Goal: Task Accomplishment & Management: Manage account settings

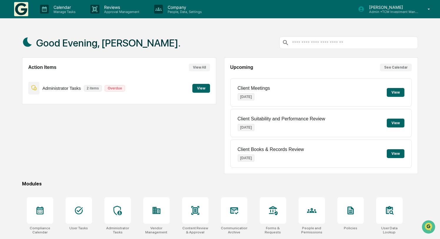
click at [204, 90] on button "View" at bounding box center [201, 88] width 18 height 9
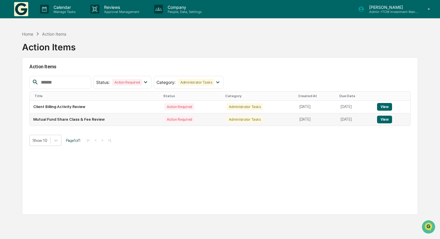
click at [385, 119] on button "View" at bounding box center [384, 120] width 15 height 8
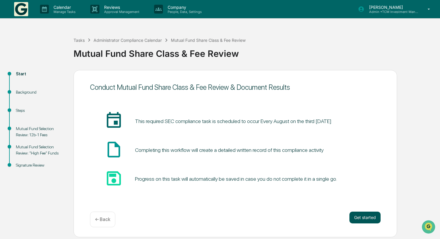
click at [359, 216] on button "Get started" at bounding box center [365, 218] width 31 height 12
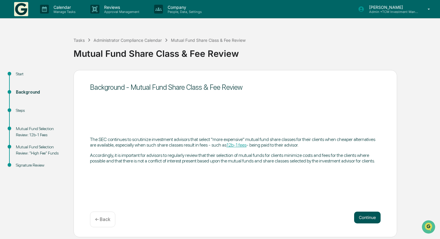
click at [366, 213] on button "Continue" at bounding box center [367, 218] width 26 height 12
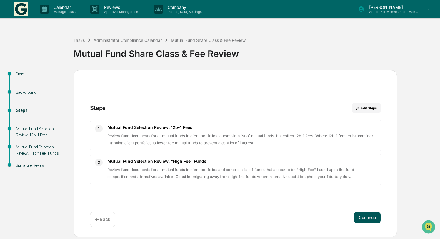
click at [369, 217] on button "Continue" at bounding box center [367, 218] width 26 height 12
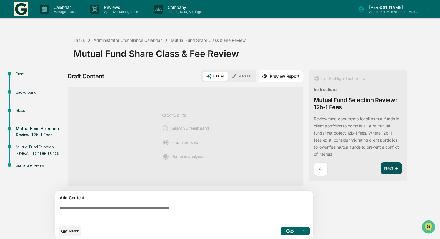
click at [391, 167] on button "Next ➔" at bounding box center [391, 168] width 21 height 12
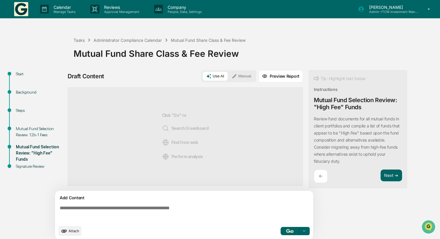
click at [23, 6] on img at bounding box center [21, 9] width 14 height 14
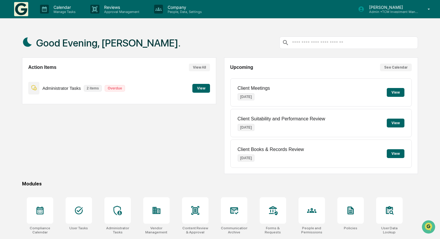
click at [197, 89] on button "View" at bounding box center [201, 88] width 18 height 9
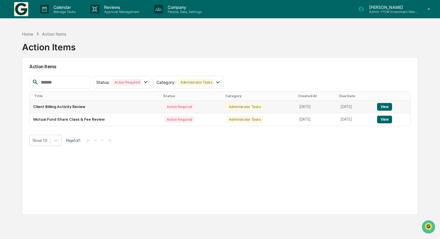
click at [301, 106] on td "August 13, 2025" at bounding box center [316, 107] width 41 height 13
click at [141, 83] on div "Action Required" at bounding box center [127, 82] width 30 height 7
click at [156, 68] on h2 "Action Items" at bounding box center [219, 67] width 381 height 6
click at [23, 6] on img at bounding box center [21, 9] width 14 height 14
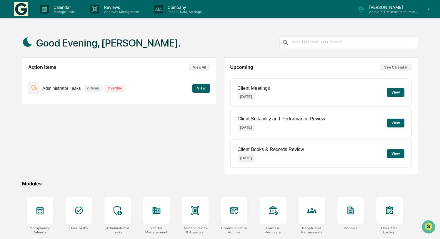
click at [204, 68] on button "View All" at bounding box center [199, 68] width 21 height 8
click at [205, 89] on button "View" at bounding box center [201, 88] width 18 height 9
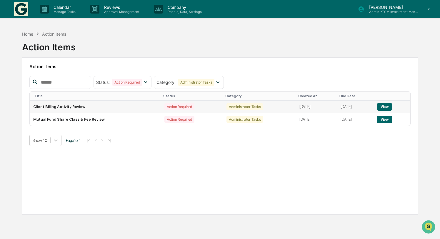
click at [110, 104] on td "Client Billing Activity Review" at bounding box center [95, 107] width 131 height 13
click at [389, 107] on button "View" at bounding box center [384, 107] width 15 height 8
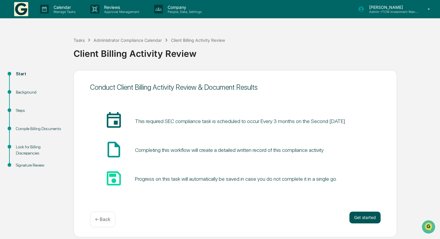
click at [356, 218] on button "Get started" at bounding box center [365, 218] width 31 height 12
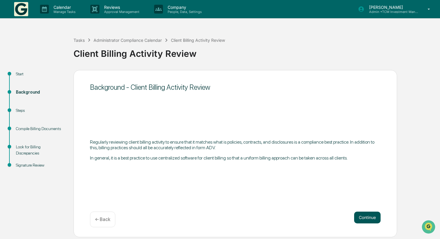
click at [362, 215] on button "Continue" at bounding box center [367, 218] width 26 height 12
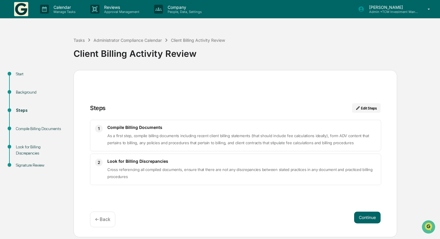
click at [327, 147] on div "1 Compile Billing Documents As a first step, compile billing documents includin…" at bounding box center [235, 135] width 291 height 31
click at [324, 177] on p "Cross referencing all compiled documents, ensure that there are not any discrep…" at bounding box center [241, 173] width 269 height 14
click at [367, 214] on button "Continue" at bounding box center [367, 218] width 26 height 12
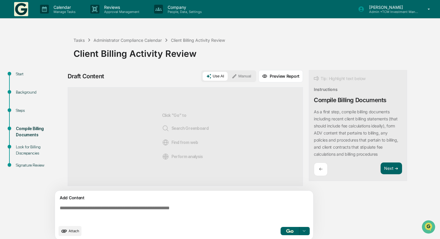
click at [17, 9] on img at bounding box center [21, 9] width 14 height 14
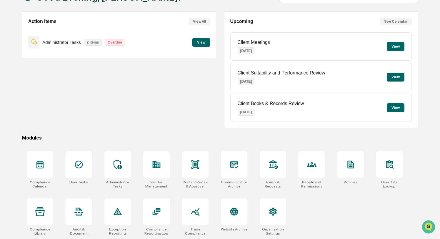
scroll to position [52, 0]
click at [198, 208] on icon at bounding box center [195, 212] width 9 height 8
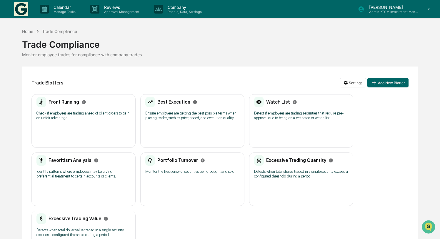
click at [23, 8] on img at bounding box center [21, 9] width 14 height 14
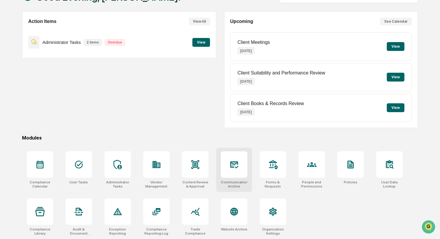
scroll to position [52, 0]
click at [82, 208] on icon at bounding box center [78, 211] width 9 height 9
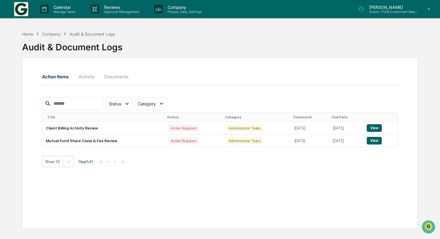
click at [90, 78] on button "Activity" at bounding box center [86, 76] width 26 height 14
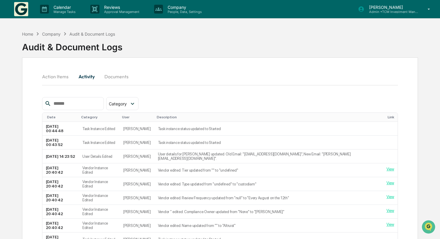
click at [120, 79] on button "Documents" at bounding box center [117, 76] width 34 height 14
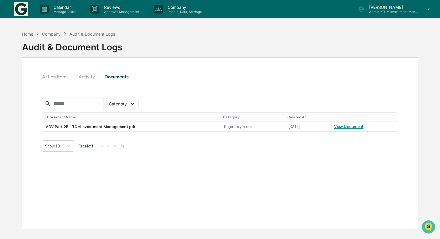
click at [21, 8] on img at bounding box center [21, 9] width 14 height 14
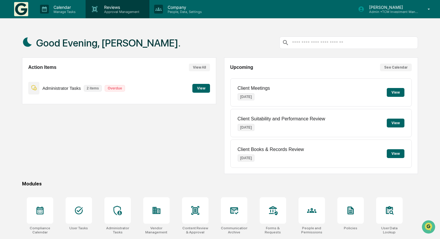
click at [112, 11] on p "Approval Management" at bounding box center [120, 12] width 43 height 4
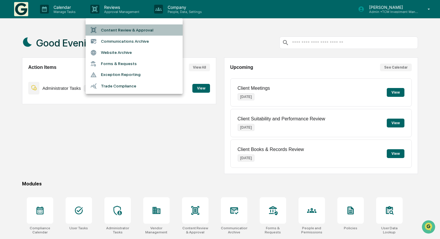
click at [143, 32] on li "Content Review & Approval" at bounding box center [134, 29] width 97 height 11
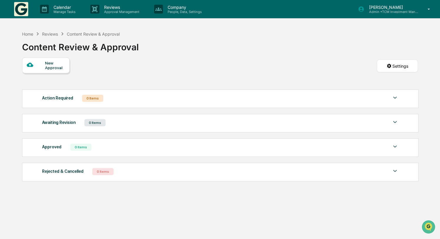
click at [58, 65] on div "New Approval" at bounding box center [55, 65] width 20 height 9
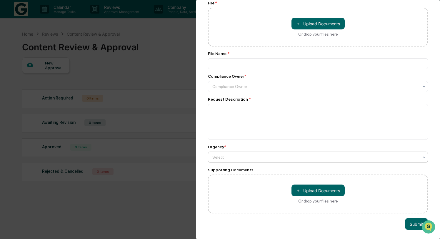
scroll to position [35, 0]
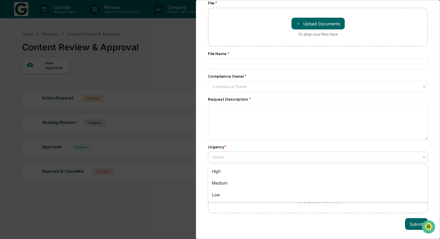
click at [282, 153] on div "Select" at bounding box center [316, 157] width 213 height 8
click at [272, 145] on div "Urgency *" at bounding box center [318, 147] width 220 height 5
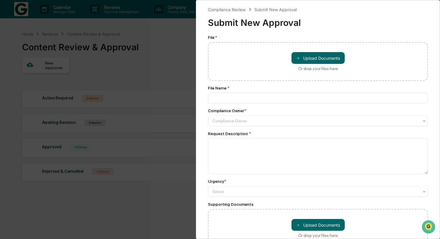
scroll to position [0, 0]
click at [156, 56] on div "Compliance Review Submit New Approval Submit New Approval File * ＋ Upload Docum…" at bounding box center [220, 119] width 440 height 239
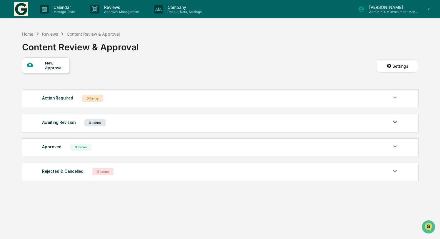
click at [24, 6] on img at bounding box center [21, 9] width 14 height 14
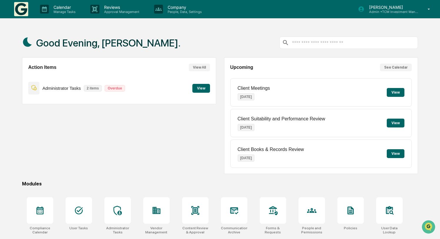
click at [377, 6] on p "[PERSON_NAME]" at bounding box center [392, 7] width 55 height 5
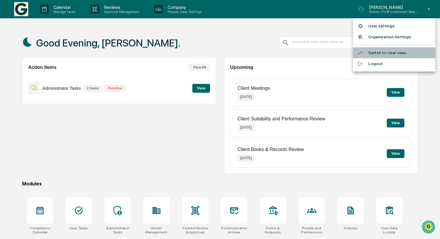
click at [381, 51] on li "Switch to User view..." at bounding box center [394, 52] width 82 height 11
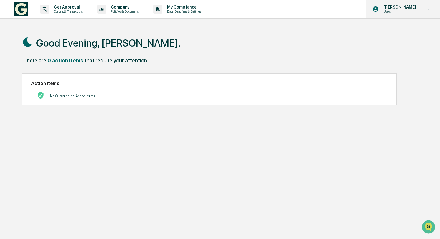
click at [393, 9] on p "[PERSON_NAME]" at bounding box center [399, 7] width 40 height 5
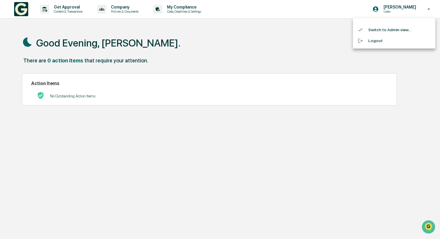
click at [392, 28] on li "Switch to Admin view..." at bounding box center [394, 29] width 82 height 11
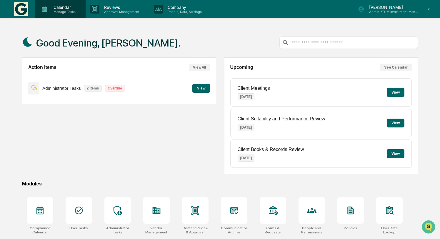
click at [77, 8] on p "Calendar" at bounding box center [64, 7] width 30 height 5
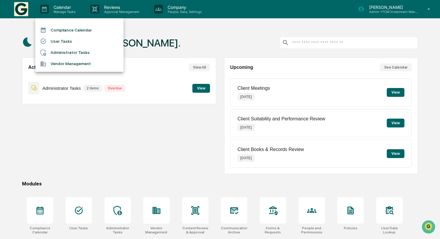
click at [112, 12] on div at bounding box center [220, 119] width 440 height 239
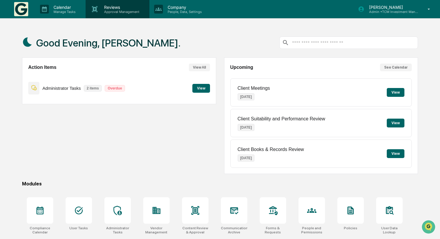
click at [115, 11] on p "Approval Management" at bounding box center [120, 12] width 43 height 4
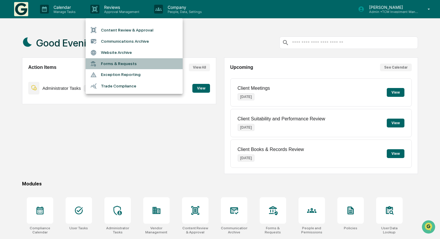
click at [127, 63] on li "Forms & Requests" at bounding box center [134, 63] width 97 height 11
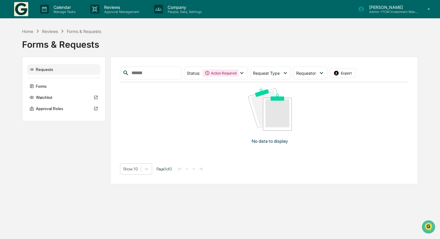
click at [24, 7] on img at bounding box center [21, 9] width 14 height 14
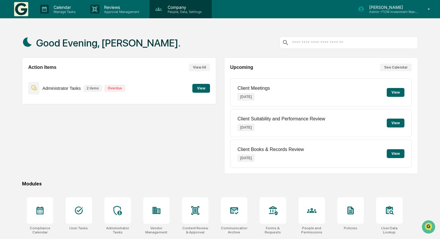
click at [172, 9] on p "Company" at bounding box center [184, 7] width 42 height 5
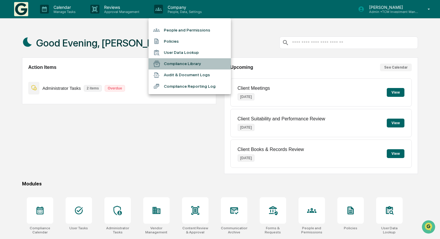
click at [184, 63] on li "Compliance Library" at bounding box center [190, 63] width 82 height 11
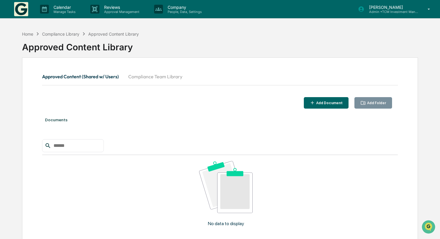
click at [171, 75] on button "Compliance Team Library" at bounding box center [156, 76] width 64 height 14
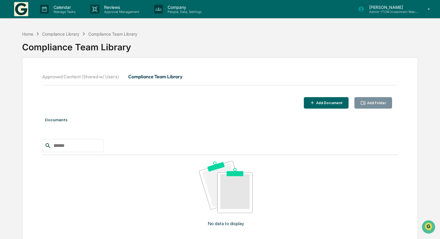
click at [332, 99] on button "Add Document" at bounding box center [326, 102] width 45 height 11
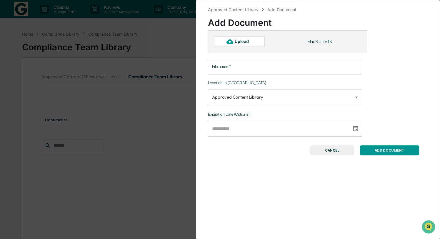
click at [295, 93] on body "**********" at bounding box center [220, 142] width 440 height 284
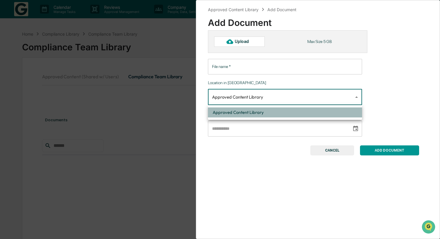
click at [291, 116] on li "Approved Content Library" at bounding box center [285, 112] width 154 height 10
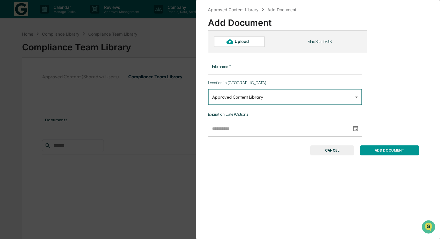
click at [332, 146] on button "CANCEL" at bounding box center [333, 150] width 44 height 10
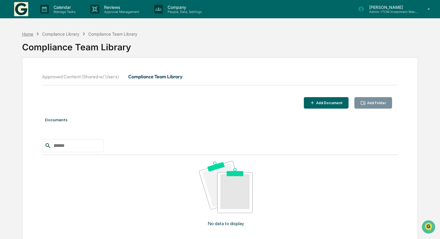
click at [31, 34] on div "Home" at bounding box center [27, 33] width 11 height 5
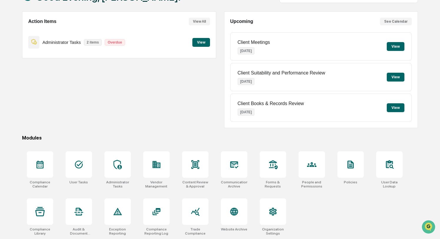
scroll to position [52, 0]
click at [82, 207] on icon at bounding box center [78, 211] width 9 height 9
click at [161, 210] on icon at bounding box center [156, 211] width 9 height 9
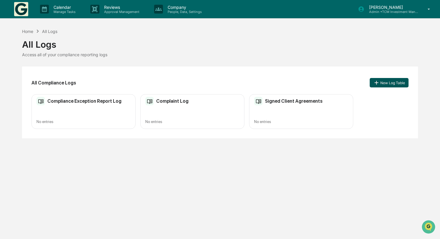
click at [396, 83] on button "New Log Table" at bounding box center [389, 82] width 39 height 9
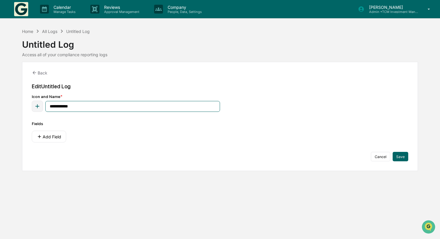
click at [149, 108] on input "**********" at bounding box center [132, 106] width 175 height 11
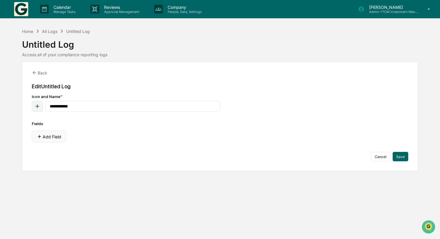
click at [47, 135] on button "Add Field" at bounding box center [49, 137] width 34 height 12
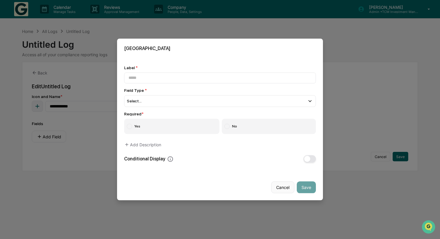
click at [281, 185] on button "Cancel" at bounding box center [282, 188] width 23 height 12
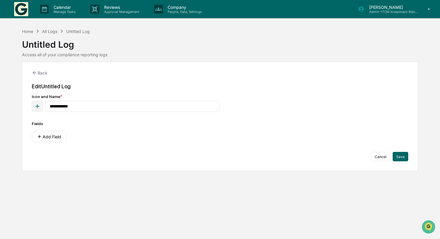
click at [69, 52] on div "Untitled Log Access all of your compliance reporting logs" at bounding box center [220, 45] width 396 height 23
click at [54, 32] on div "All Logs" at bounding box center [49, 31] width 15 height 5
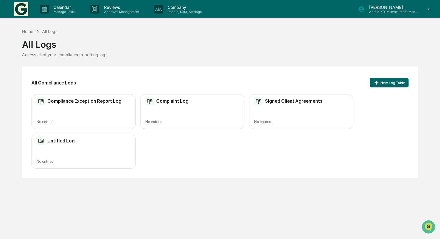
click at [278, 99] on h2 "Signed Client Agreements" at bounding box center [294, 101] width 58 height 6
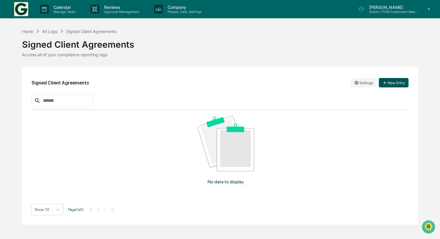
click at [394, 82] on button "New Entry" at bounding box center [394, 82] width 30 height 9
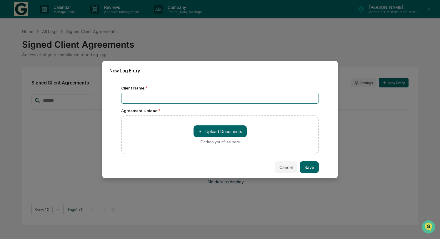
click at [144, 98] on input at bounding box center [220, 98] width 198 height 11
type input "**********"
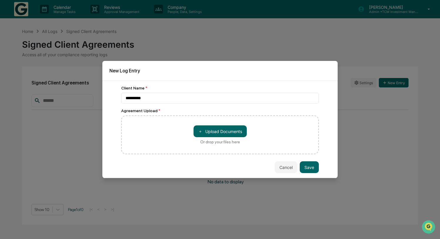
click at [243, 90] on div "Client Name *" at bounding box center [220, 88] width 198 height 5
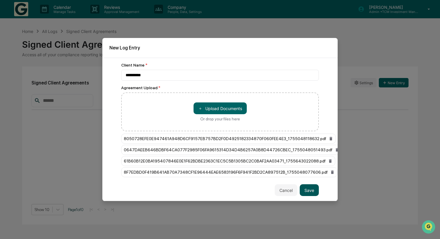
click at [310, 190] on button "Save" at bounding box center [309, 190] width 19 height 12
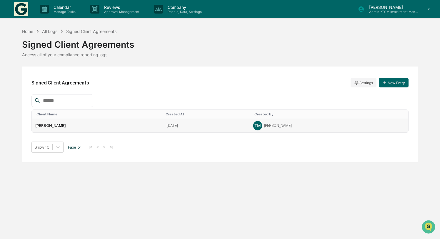
click at [47, 124] on td "[PERSON_NAME]" at bounding box center [98, 126] width 132 height 14
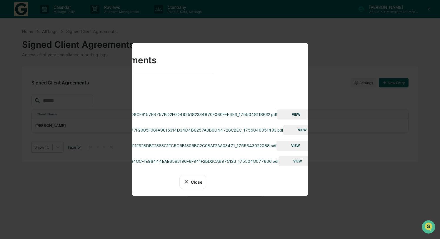
scroll to position [0, 94]
click at [290, 111] on button "VIEW" at bounding box center [296, 114] width 38 height 10
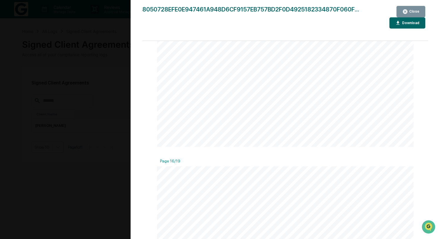
scroll to position [5218, 0]
click at [407, 12] on icon "button" at bounding box center [405, 11] width 4 height 4
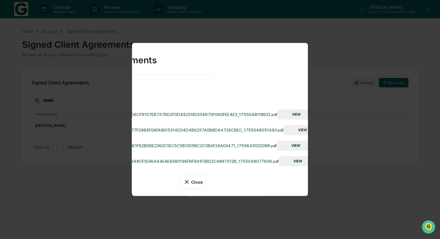
click at [196, 182] on button "Close" at bounding box center [193, 182] width 27 height 14
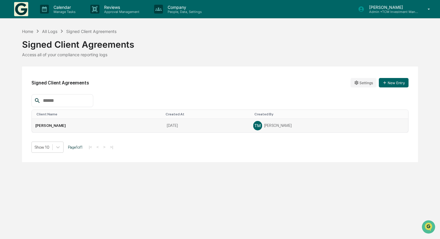
click at [124, 128] on td "Eric Perez" at bounding box center [98, 126] width 132 height 14
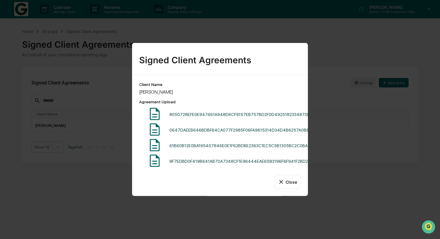
scroll to position [0, 0]
click at [238, 114] on div "8050728EFE0E947461A948D6CF9157EB757BD2F0D4925182334870F060FEE4E3_1755048118632.…" at bounding box center [270, 114] width 203 height 5
click at [155, 114] on img at bounding box center [154, 114] width 15 height 15
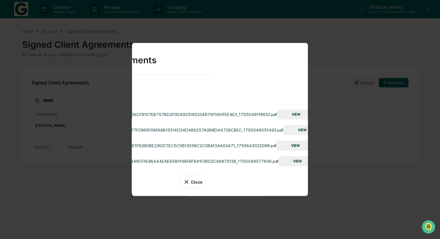
scroll to position [0, 94]
click at [193, 183] on button "Close" at bounding box center [193, 182] width 27 height 14
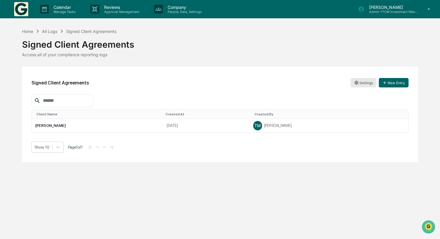
click at [362, 82] on button "Settings" at bounding box center [364, 82] width 26 height 9
click at [361, 83] on html "Calendar Manage Tasks Reviews Approval Management Company People, Data, Setting…" at bounding box center [220, 119] width 440 height 239
click at [360, 94] on div "Edit" at bounding box center [364, 94] width 38 height 9
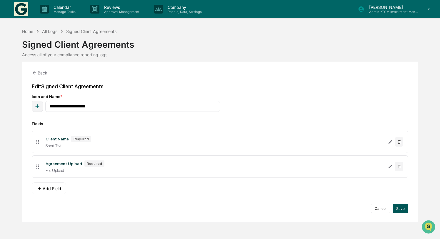
click at [404, 210] on button "Save" at bounding box center [401, 208] width 16 height 9
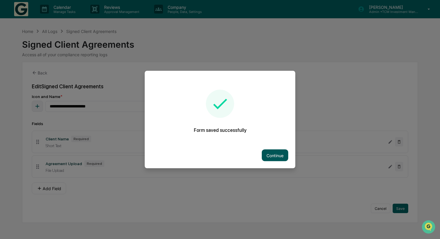
click at [273, 156] on button "Continue" at bounding box center [275, 156] width 26 height 12
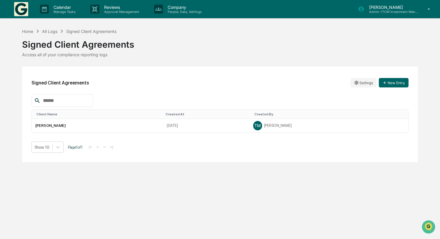
click at [52, 28] on div "Home All Logs Signed Client Agreements" at bounding box center [69, 31] width 95 height 6
click at [52, 30] on div "All Logs" at bounding box center [49, 31] width 15 height 5
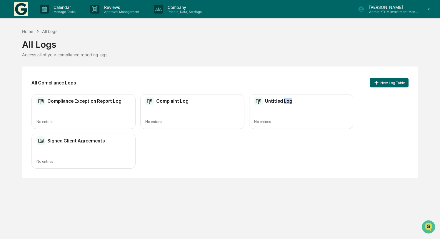
click at [274, 107] on div "Untitled Log No entries" at bounding box center [301, 111] width 104 height 35
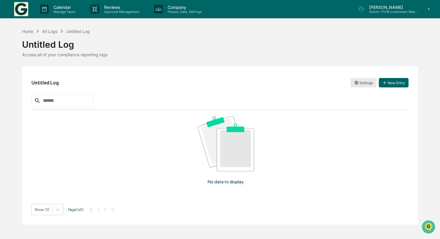
click at [368, 84] on html "Calendar Manage Tasks Reviews Approval Management Company People, Data, Setting…" at bounding box center [220, 119] width 440 height 239
click at [366, 98] on div "Edit" at bounding box center [364, 94] width 38 height 9
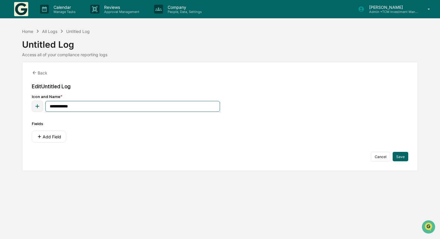
drag, startPoint x: 103, startPoint y: 107, endPoint x: 44, endPoint y: 108, distance: 58.9
click at [44, 108] on div "**********" at bounding box center [126, 106] width 188 height 11
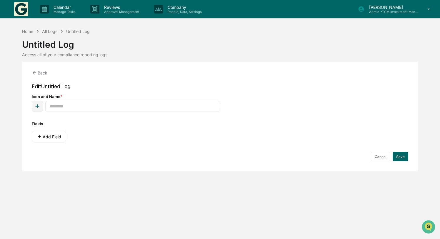
click at [203, 125] on div "Fields" at bounding box center [220, 123] width 377 height 5
click at [399, 157] on button "Save" at bounding box center [401, 156] width 16 height 9
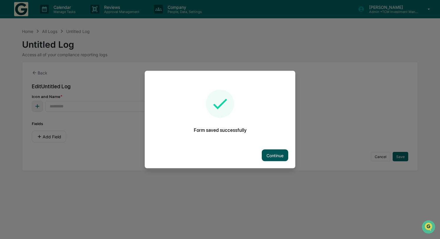
click at [278, 159] on button "Continue" at bounding box center [275, 156] width 26 height 12
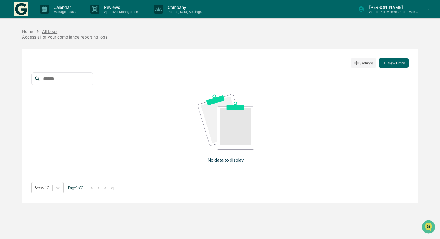
click at [52, 31] on div "All Logs" at bounding box center [49, 31] width 15 height 5
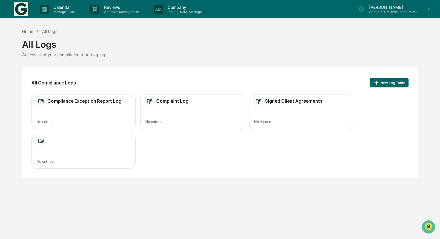
click at [42, 138] on img at bounding box center [40, 140] width 9 height 9
click at [279, 104] on h2 "Signed Client Agreements" at bounding box center [294, 101] width 58 height 6
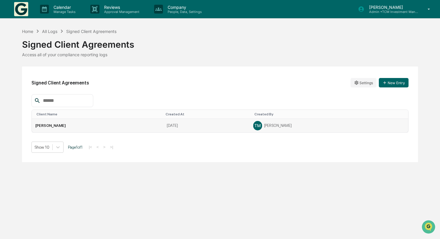
click at [116, 123] on td "Eric Perez" at bounding box center [98, 126] width 132 height 14
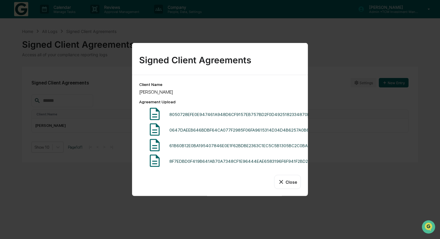
click at [292, 181] on button "Close" at bounding box center [287, 182] width 27 height 14
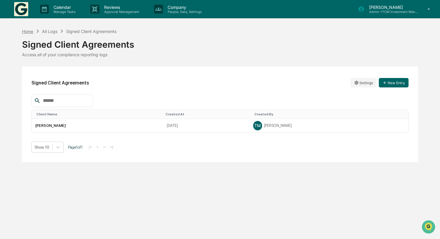
click at [29, 31] on div "Home" at bounding box center [27, 31] width 11 height 5
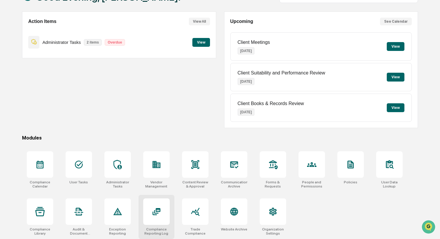
click at [148, 206] on div at bounding box center [156, 211] width 26 height 26
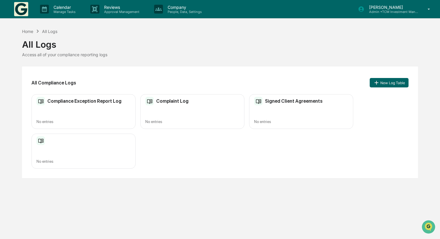
click at [281, 100] on h2 "Signed Client Agreements" at bounding box center [294, 101] width 58 height 6
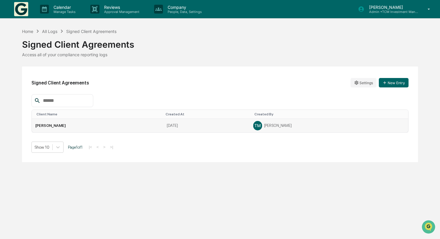
click at [255, 126] on span "TM" at bounding box center [258, 125] width 6 height 5
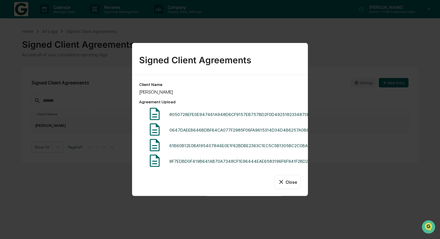
click at [297, 188] on button "Close" at bounding box center [287, 182] width 27 height 14
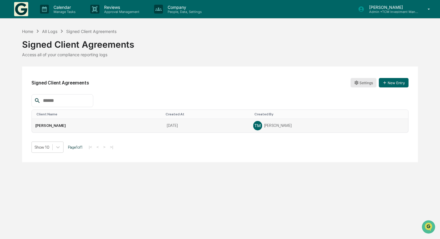
click at [365, 79] on html "Calendar Manage Tasks Reviews Approval Management Company People, Data, Setting…" at bounding box center [220, 119] width 440 height 239
click at [363, 96] on div "Edit" at bounding box center [364, 94] width 38 height 9
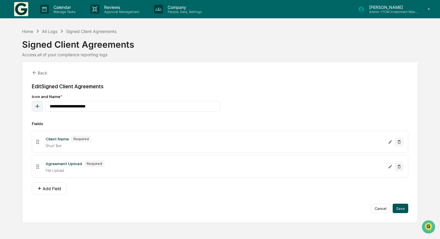
click at [404, 209] on button "Save" at bounding box center [401, 208] width 16 height 9
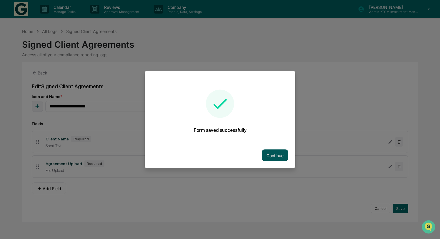
click at [282, 152] on button "Continue" at bounding box center [275, 156] width 26 height 12
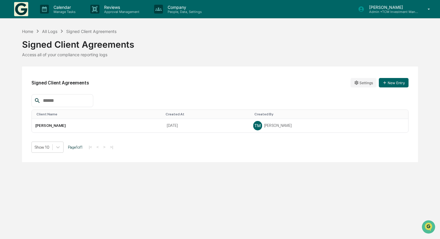
click at [23, 6] on img at bounding box center [21, 9] width 14 height 14
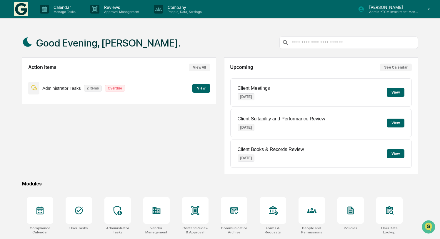
click at [395, 124] on button "View" at bounding box center [396, 123] width 18 height 9
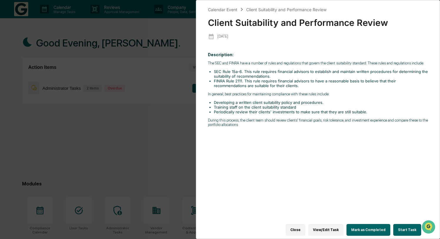
click at [375, 228] on button "Mark as Completed" at bounding box center [369, 230] width 44 height 12
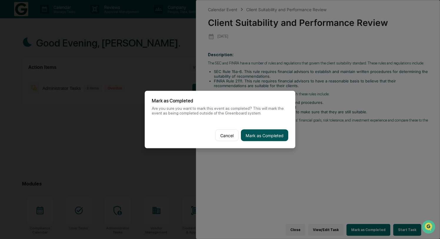
click at [273, 133] on button "Mark as Completed" at bounding box center [264, 136] width 47 height 12
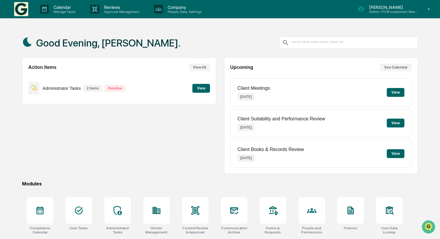
click at [398, 94] on button "View" at bounding box center [396, 92] width 18 height 9
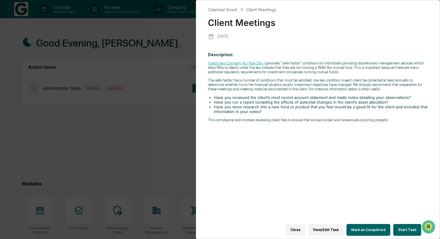
click at [367, 231] on button "Mark as Completed" at bounding box center [369, 230] width 44 height 12
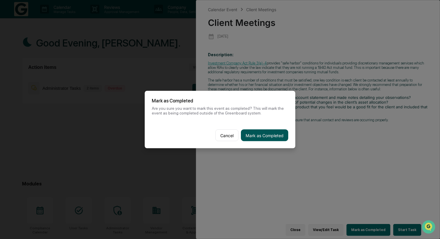
click at [273, 136] on button "Mark as Completed" at bounding box center [264, 136] width 47 height 12
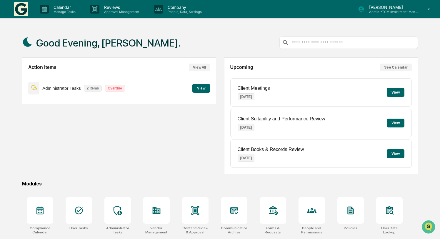
click at [399, 123] on button "View" at bounding box center [396, 123] width 18 height 9
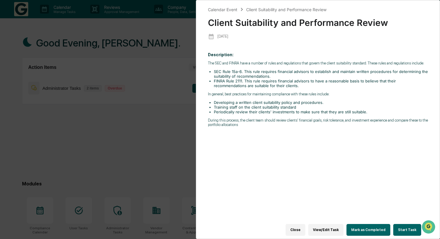
click at [385, 230] on button "Mark as Completed" at bounding box center [369, 230] width 44 height 12
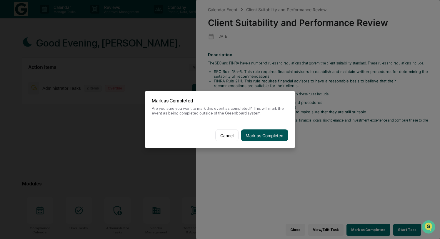
click at [275, 136] on button "Mark as Completed" at bounding box center [264, 136] width 47 height 12
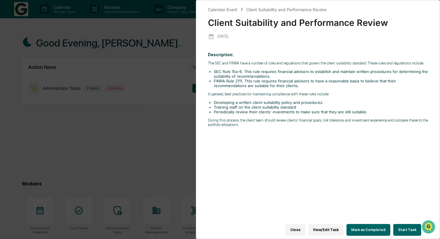
click at [167, 175] on div "Calendar Event Client Suitability and Performance Review Client Suitability and…" at bounding box center [220, 119] width 440 height 239
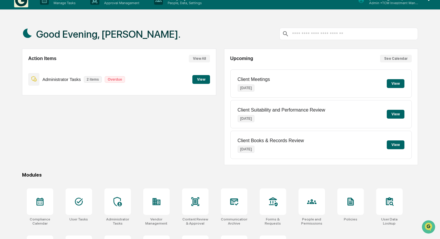
scroll to position [9, 0]
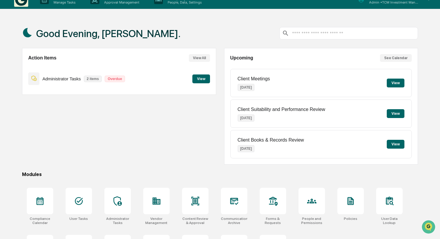
click at [400, 113] on button "View" at bounding box center [396, 113] width 18 height 9
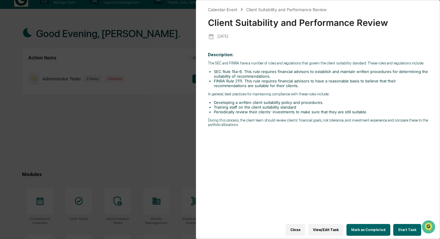
click at [405, 227] on button "Start Task" at bounding box center [408, 230] width 28 height 12
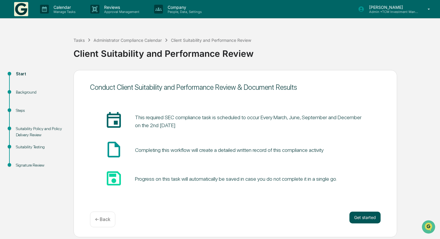
click at [366, 216] on button "Get started" at bounding box center [365, 218] width 31 height 12
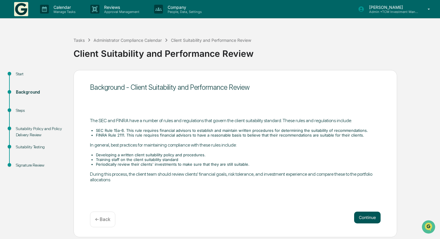
click at [368, 217] on button "Continue" at bounding box center [367, 218] width 26 height 12
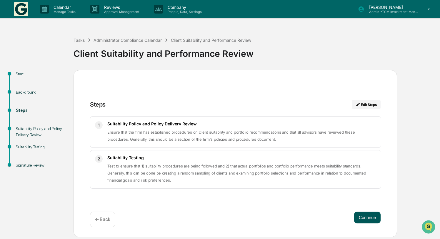
click at [377, 217] on button "Continue" at bounding box center [367, 218] width 26 height 12
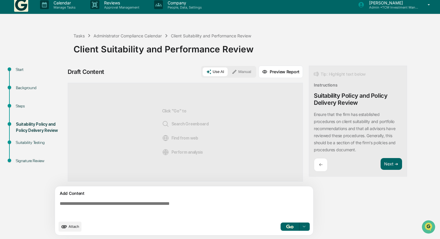
scroll to position [5, 0]
click at [386, 163] on button "Next ➔" at bounding box center [391, 164] width 21 height 12
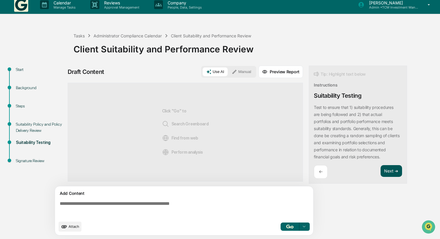
click at [390, 171] on button "Next ➔" at bounding box center [391, 171] width 21 height 12
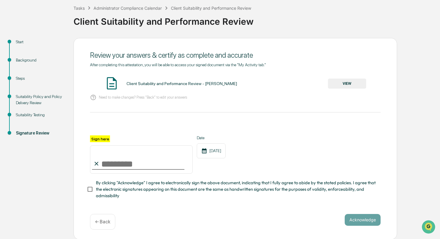
scroll to position [32, 0]
click at [113, 162] on input "Sign here" at bounding box center [141, 160] width 103 height 28
type input "**********"
click at [210, 150] on div "[DATE]" at bounding box center [211, 151] width 29 height 15
click at [206, 152] on icon at bounding box center [204, 151] width 6 height 6
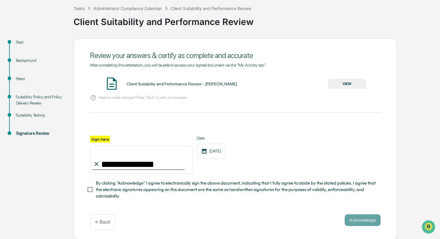
click at [203, 151] on icon at bounding box center [204, 150] width 5 height 5
click at [262, 213] on div "**********" at bounding box center [236, 139] width 324 height 202
click at [355, 221] on button "Acknowledge" at bounding box center [363, 220] width 36 height 12
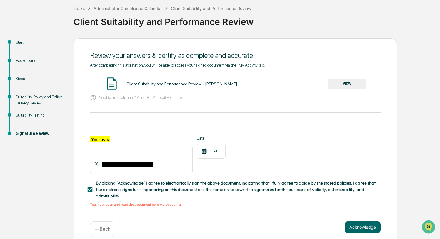
click at [339, 82] on button "VIEW" at bounding box center [347, 84] width 38 height 10
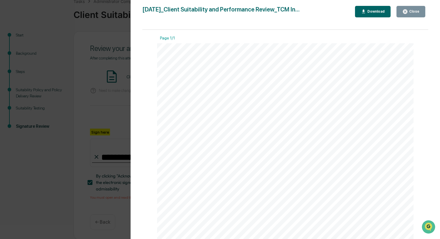
scroll to position [0, 0]
click at [408, 11] on icon "button" at bounding box center [405, 11] width 4 height 4
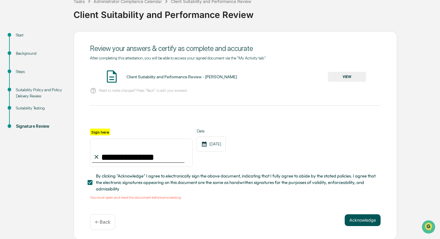
click at [367, 218] on button "Acknowledge" at bounding box center [363, 220] width 36 height 12
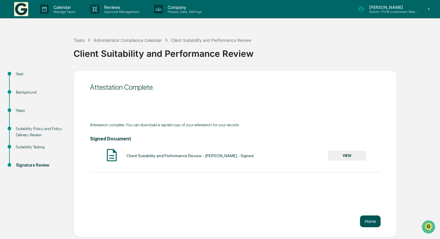
click at [371, 220] on button "Home" at bounding box center [370, 221] width 21 height 12
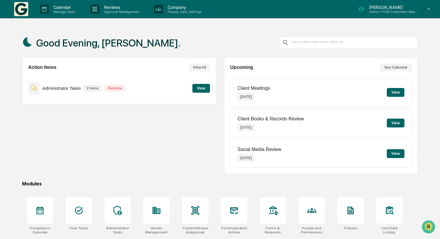
click at [202, 86] on button "View" at bounding box center [201, 88] width 18 height 9
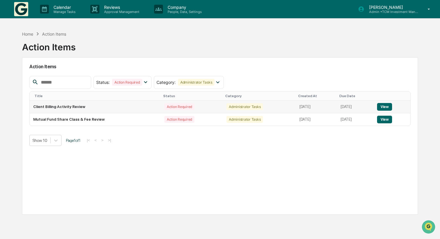
click at [381, 108] on button "View" at bounding box center [384, 107] width 15 height 8
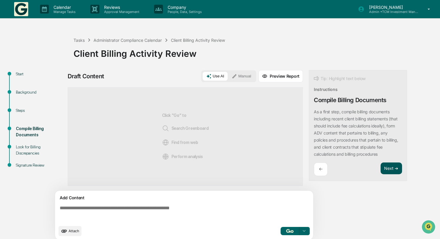
click at [385, 168] on button "Next ➔" at bounding box center [391, 168] width 21 height 12
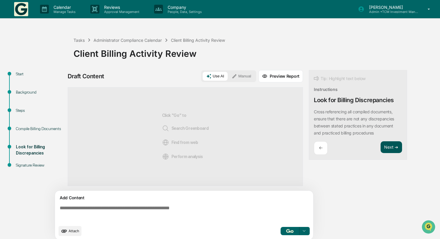
click at [392, 148] on button "Next ➔" at bounding box center [391, 147] width 21 height 12
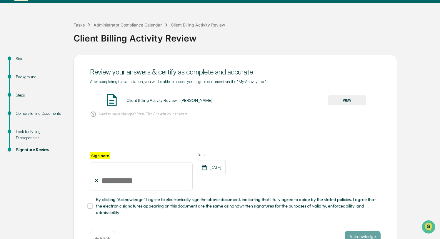
scroll to position [20, 0]
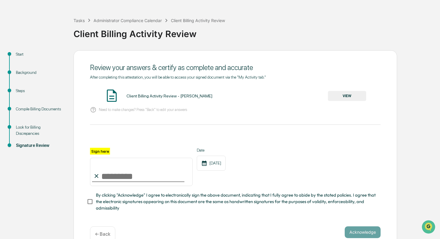
click at [145, 176] on input "Sign here" at bounding box center [141, 172] width 103 height 28
type input "**********"
click at [41, 183] on div "**********" at bounding box center [220, 151] width 434 height 202
click at [244, 140] on div at bounding box center [235, 141] width 291 height 14
click at [347, 98] on button "VIEW" at bounding box center [347, 96] width 38 height 10
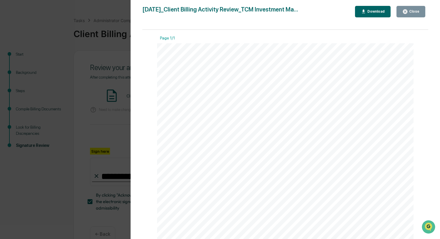
scroll to position [0, 0]
click at [413, 11] on div "Close" at bounding box center [413, 11] width 11 height 4
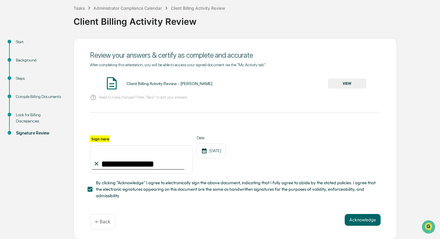
scroll to position [32, 0]
click at [372, 222] on button "Acknowledge" at bounding box center [363, 220] width 36 height 12
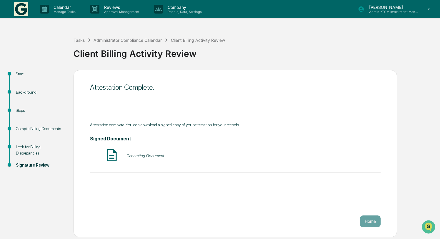
scroll to position [0, 0]
click at [369, 220] on button "Home" at bounding box center [370, 221] width 21 height 12
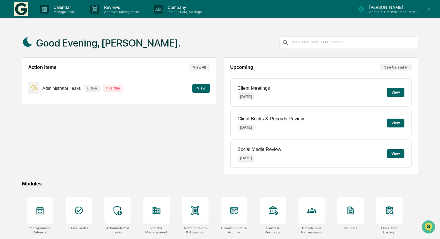
click at [203, 87] on button "View" at bounding box center [201, 88] width 18 height 9
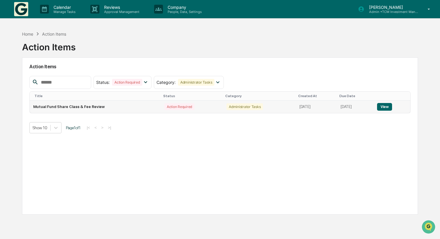
click at [138, 107] on td "Mutual Fund Share Class & Fee Review" at bounding box center [95, 107] width 131 height 12
click at [387, 107] on button "View" at bounding box center [384, 107] width 15 height 8
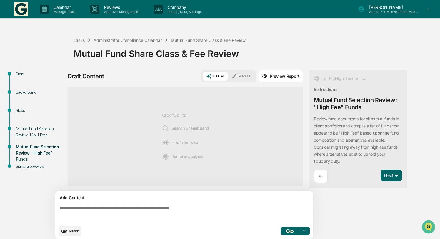
click at [154, 55] on div "Mutual Fund Share Class & Fee Review" at bounding box center [256, 51] width 364 height 15
click at [80, 39] on div "Tasks" at bounding box center [79, 40] width 11 height 5
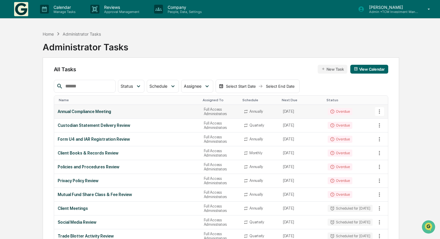
click at [379, 109] on icon at bounding box center [379, 111] width 6 height 6
click at [398, 99] on div at bounding box center [220, 119] width 440 height 239
click at [109, 84] on input "text" at bounding box center [88, 86] width 50 height 8
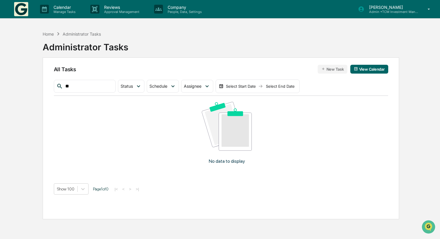
type input "*"
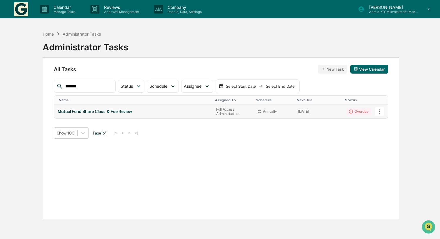
click at [379, 110] on icon at bounding box center [379, 111] width 6 height 6
click at [393, 144] on li "Delete Task" at bounding box center [399, 143] width 47 height 11
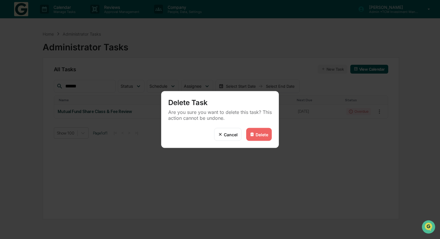
click at [263, 135] on div "Delete" at bounding box center [262, 134] width 13 height 5
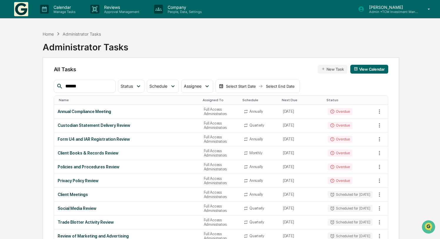
click at [90, 86] on input "******" at bounding box center [88, 86] width 50 height 8
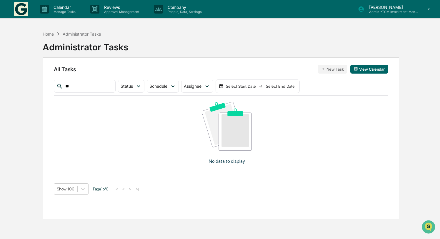
type input "*"
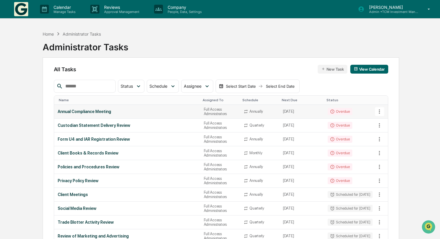
click at [160, 114] on td "Annual Compliance Meeting" at bounding box center [127, 112] width 146 height 14
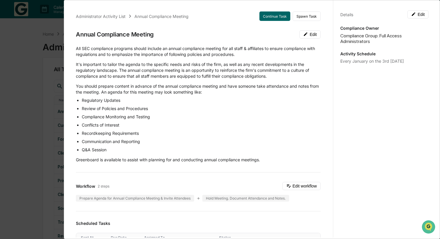
click at [258, 62] on p "It's important to tailor the agenda to the specific needs and risks of the firm…" at bounding box center [198, 71] width 245 height 18
click at [34, 68] on div "Administrator Activity List Annual Compliance Meeting Continue Task Spawn Task …" at bounding box center [220, 119] width 440 height 239
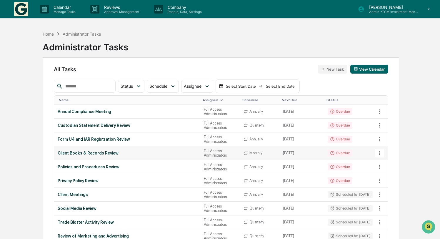
click at [157, 153] on div "Client Books & Records Review" at bounding box center [127, 153] width 139 height 5
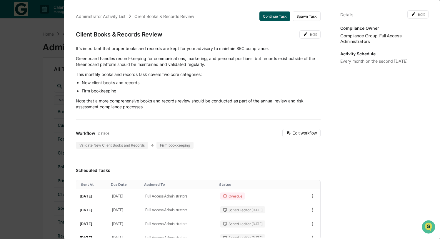
click at [280, 13] on button "Continue Task" at bounding box center [275, 15] width 31 height 9
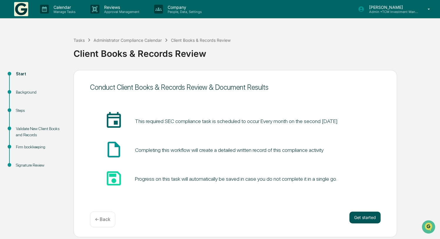
click at [366, 214] on button "Get started" at bounding box center [365, 218] width 31 height 12
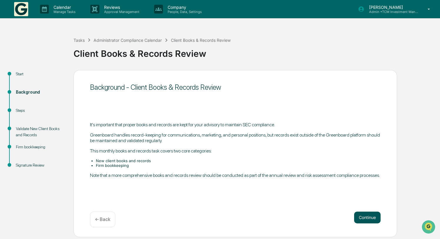
click at [363, 218] on button "Continue" at bounding box center [367, 218] width 26 height 12
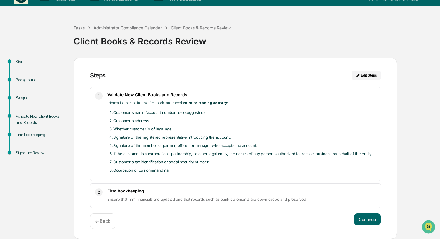
scroll to position [13, 0]
drag, startPoint x: 168, startPoint y: 170, endPoint x: 182, endPoint y: 170, distance: 14.1
click at [182, 170] on li "Occupation of customer and na..." at bounding box center [244, 170] width 263 height 7
drag, startPoint x: 147, startPoint y: 170, endPoint x: 176, endPoint y: 170, distance: 29.1
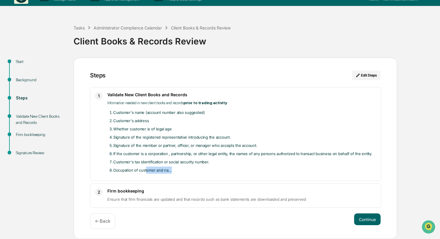
click at [176, 170] on li "Occupation of customer and na..." at bounding box center [244, 170] width 263 height 7
click at [169, 170] on li "Occupation of customer and na..." at bounding box center [244, 170] width 263 height 7
click at [366, 219] on button "Continue" at bounding box center [367, 219] width 26 height 12
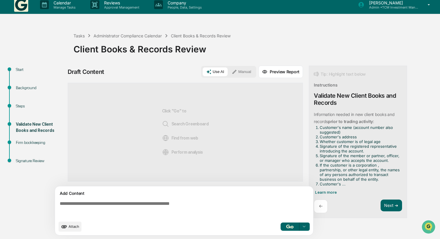
scroll to position [5, 0]
click at [387, 203] on button "Next ➔" at bounding box center [391, 206] width 21 height 12
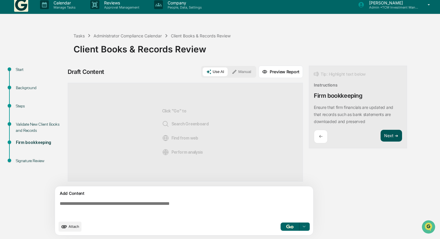
click at [392, 136] on button "Next ➔" at bounding box center [391, 136] width 21 height 12
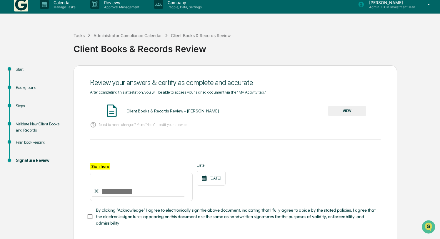
click at [135, 189] on input "Sign here" at bounding box center [141, 187] width 103 height 28
type input "**********"
click at [53, 176] on div "Signature Review" at bounding box center [40, 167] width 58 height 18
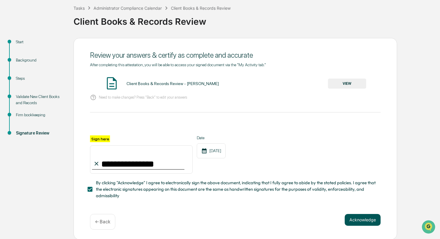
scroll to position [32, 0]
click at [379, 223] on button "Acknowledge" at bounding box center [363, 220] width 36 height 12
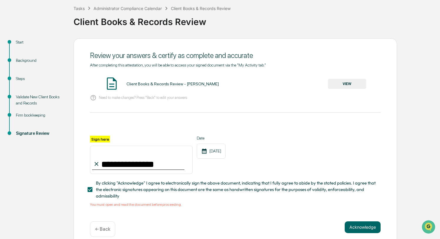
click at [346, 83] on button "VIEW" at bounding box center [347, 84] width 38 height 10
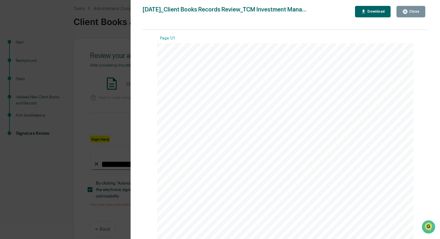
scroll to position [0, 0]
click at [413, 9] on div "Close" at bounding box center [411, 12] width 17 height 6
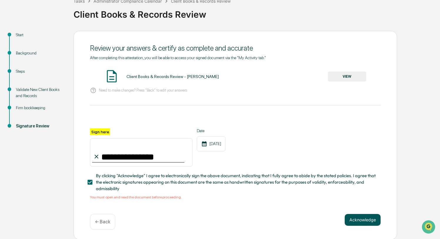
scroll to position [39, 0]
click at [361, 221] on button "Acknowledge" at bounding box center [363, 220] width 36 height 12
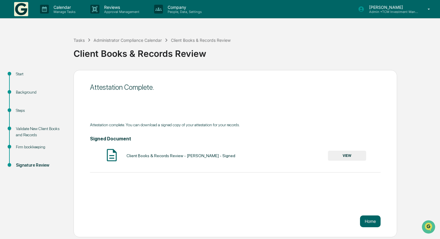
scroll to position [0, 0]
click at [365, 221] on button "Home" at bounding box center [370, 221] width 21 height 12
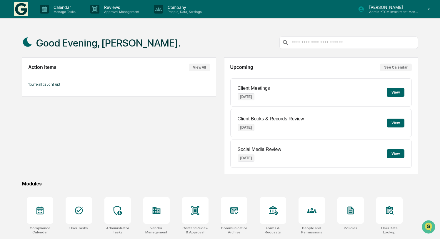
click at [397, 125] on button "View" at bounding box center [396, 123] width 18 height 9
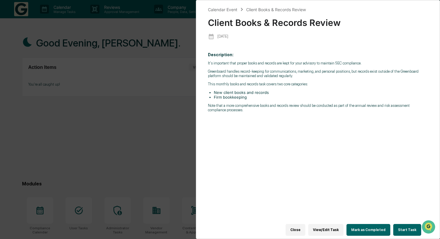
click at [407, 227] on button "Start Task" at bounding box center [408, 230] width 28 height 12
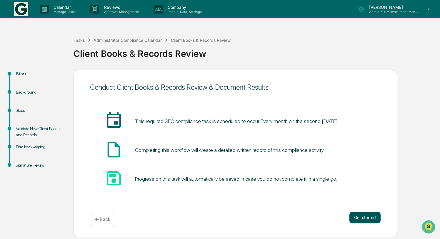
click at [366, 216] on button "Get started" at bounding box center [365, 218] width 31 height 12
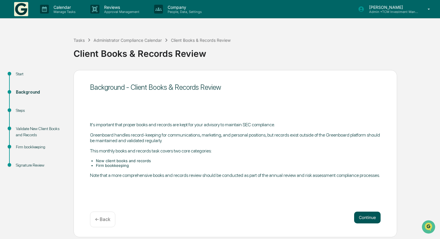
click at [370, 216] on button "Continue" at bounding box center [367, 218] width 26 height 12
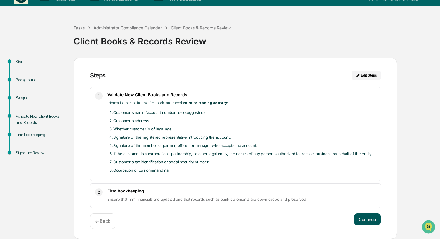
click at [365, 217] on button "Continue" at bounding box center [367, 219] width 26 height 12
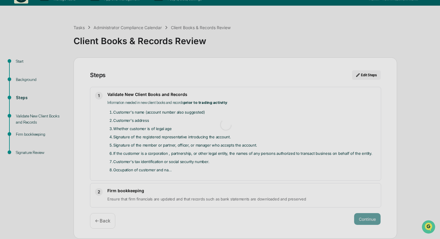
scroll to position [5, 0]
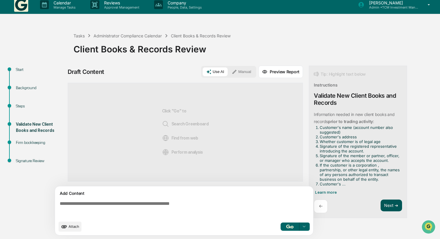
click at [393, 207] on button "Next ➔" at bounding box center [391, 206] width 21 height 12
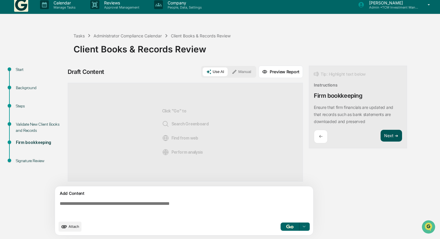
click at [388, 138] on button "Next ➔" at bounding box center [391, 136] width 21 height 12
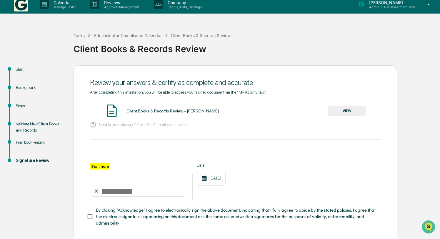
click at [141, 187] on input "Sign here" at bounding box center [141, 187] width 103 height 28
type input "**********"
click at [225, 194] on div "Date 08/19/2025" at bounding box center [211, 182] width 29 height 38
click at [253, 184] on div "**********" at bounding box center [235, 182] width 291 height 38
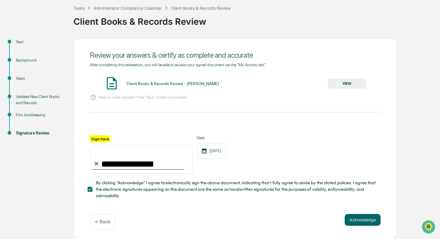
scroll to position [32, 0]
click at [356, 84] on button "VIEW" at bounding box center [347, 84] width 38 height 10
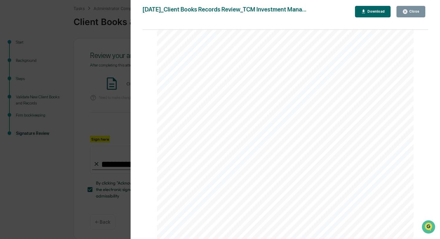
scroll to position [0, 0]
click at [407, 10] on icon "button" at bounding box center [405, 11] width 4 height 4
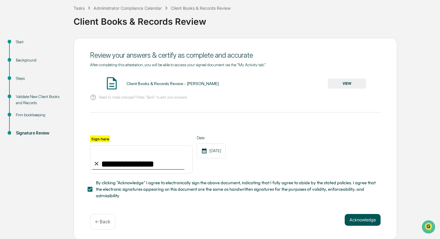
scroll to position [32, 0]
click at [367, 218] on button "Acknowledge" at bounding box center [363, 220] width 36 height 12
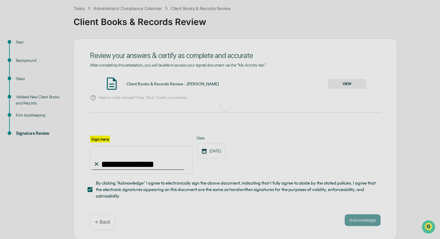
scroll to position [0, 0]
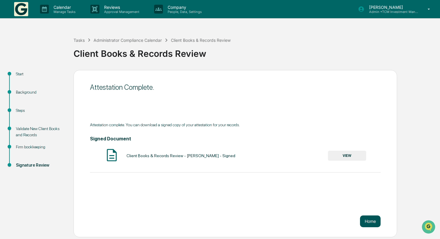
click at [373, 221] on button "Home" at bounding box center [370, 221] width 21 height 12
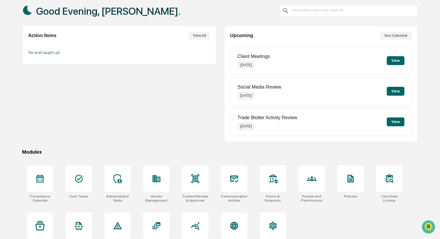
scroll to position [52, 0]
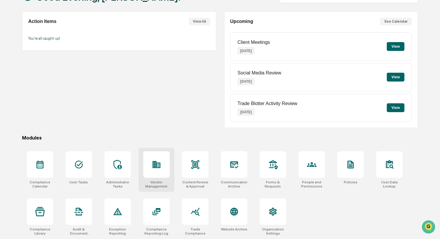
click at [161, 160] on icon at bounding box center [156, 164] width 9 height 9
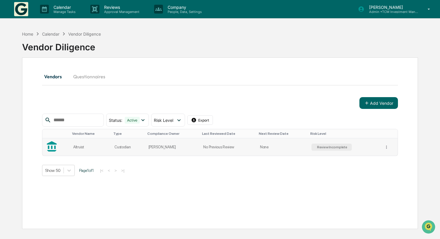
click at [165, 148] on td "[PERSON_NAME]" at bounding box center [172, 146] width 55 height 17
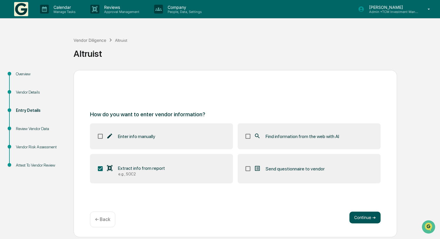
click at [368, 216] on button "Continue ➔" at bounding box center [365, 218] width 31 height 12
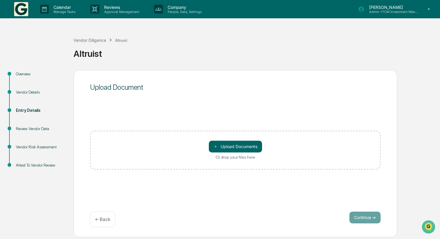
click at [109, 219] on p "← Back" at bounding box center [102, 220] width 15 height 6
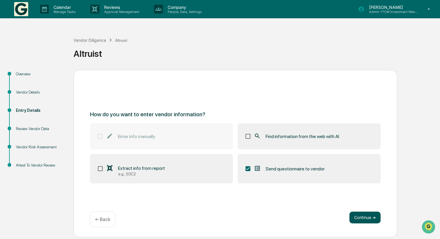
click at [371, 215] on button "Continue ➔" at bounding box center [365, 218] width 31 height 12
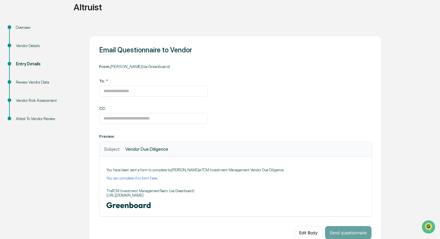
scroll to position [46, 0]
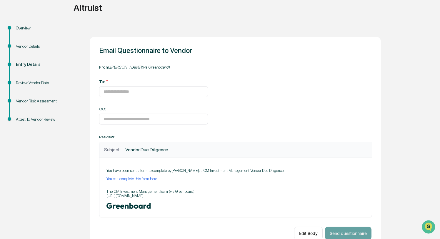
click at [32, 45] on div "Vendor Details" at bounding box center [40, 46] width 48 height 6
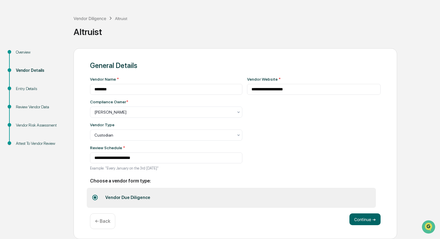
scroll to position [23, 0]
click at [361, 217] on button "Continue ➔" at bounding box center [365, 219] width 31 height 12
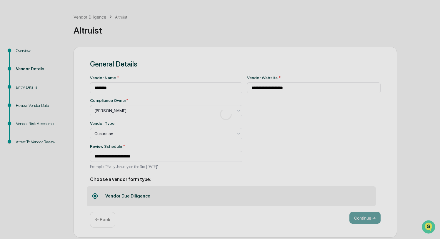
scroll to position [0, 0]
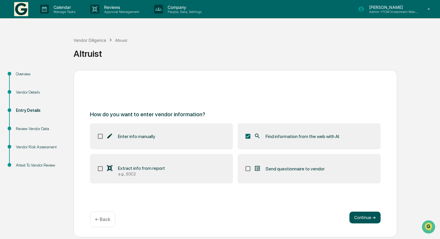
click at [372, 219] on button "Continue ➔" at bounding box center [365, 218] width 31 height 12
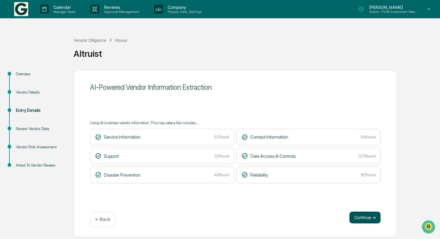
click at [362, 217] on button "Continue ➔" at bounding box center [365, 218] width 31 height 12
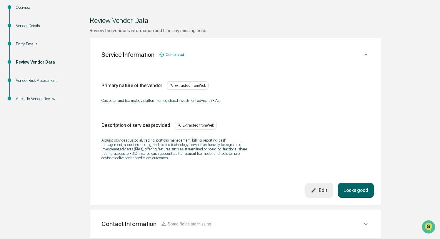
scroll to position [67, 0]
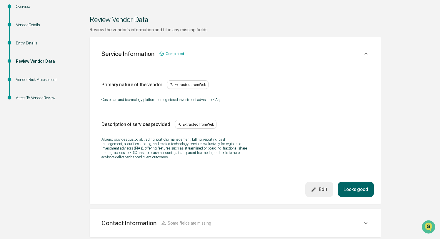
click at [361, 187] on button "Looks good" at bounding box center [356, 189] width 36 height 15
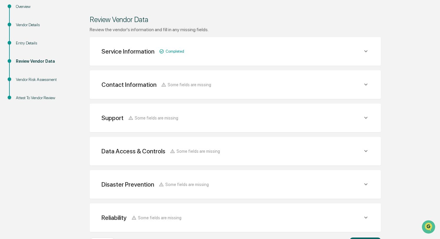
scroll to position [104, 0]
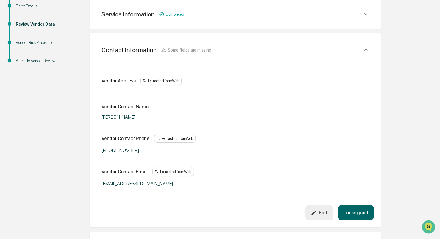
click at [326, 212] on div "Edit" at bounding box center [319, 213] width 16 height 6
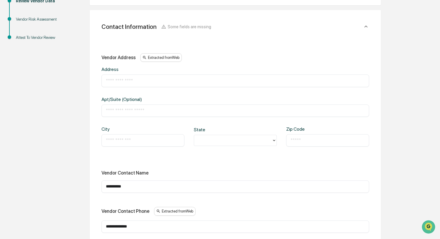
scroll to position [133, 0]
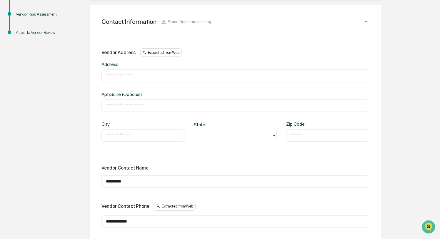
drag, startPoint x: 139, startPoint y: 182, endPoint x: 96, endPoint y: 180, distance: 43.0
drag, startPoint x: 150, startPoint y: 182, endPoint x: 104, endPoint y: 182, distance: 45.9
click at [104, 182] on div "**********" at bounding box center [236, 181] width 268 height 12
type input "********"
click at [377, 177] on div "**********" at bounding box center [235, 161] width 291 height 313
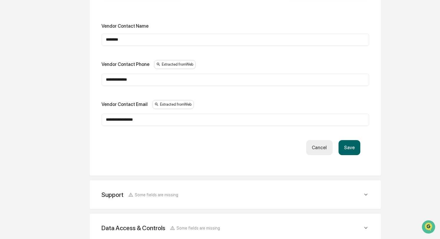
click at [351, 147] on button "Save" at bounding box center [350, 147] width 22 height 15
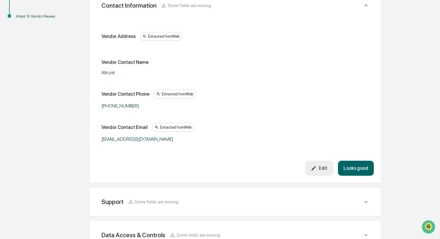
scroll to position [130, 0]
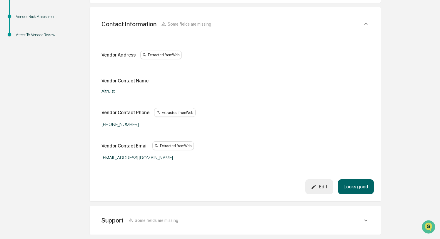
click at [361, 187] on button "Looks good" at bounding box center [356, 186] width 36 height 15
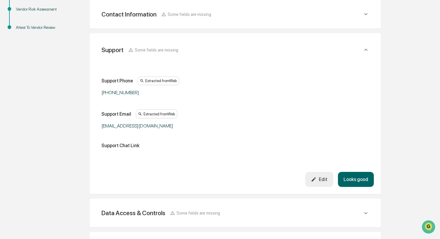
click at [365, 174] on button "Looks good" at bounding box center [356, 179] width 36 height 15
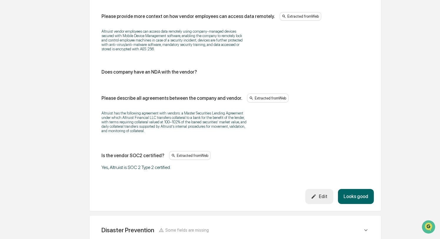
scroll to position [688, 0]
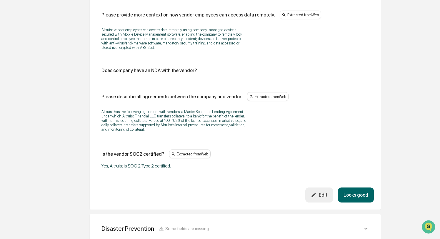
click at [364, 190] on button "Looks good" at bounding box center [356, 194] width 36 height 15
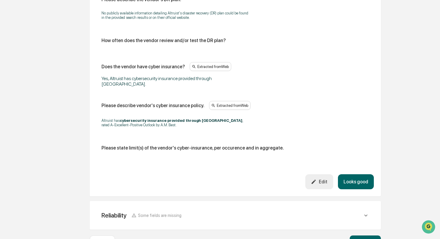
scroll to position [324, 0]
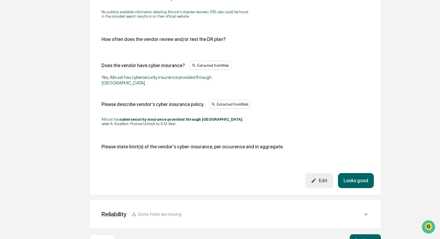
click at [367, 173] on button "Looks good" at bounding box center [356, 180] width 36 height 15
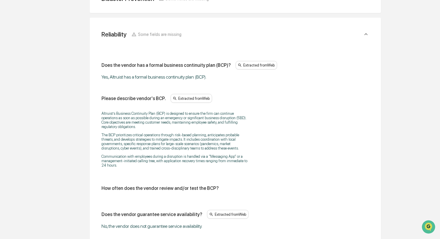
scroll to position [238, 0]
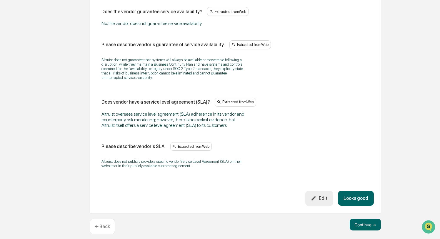
click at [365, 194] on button "Looks good" at bounding box center [356, 198] width 36 height 15
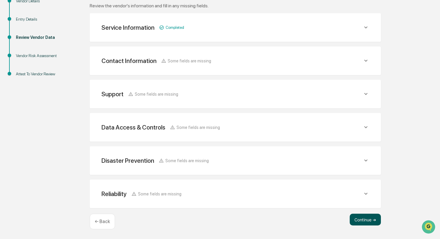
scroll to position [92, 0]
click at [360, 221] on button "Continue ➔" at bounding box center [365, 220] width 31 height 12
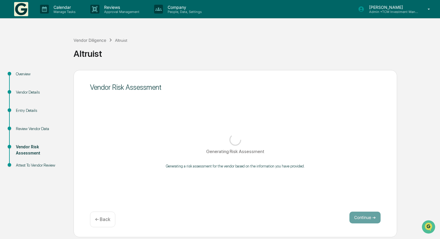
scroll to position [0, 0]
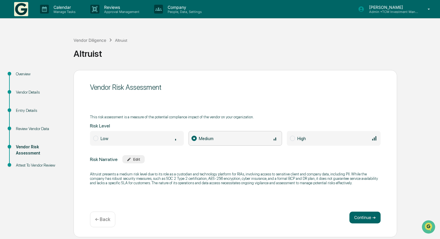
click at [105, 140] on span "Low" at bounding box center [105, 138] width 8 height 5
click at [191, 139] on span "Medium" at bounding box center [236, 138] width 94 height 15
click at [109, 135] on div "Low" at bounding box center [141, 138] width 80 height 6
click at [200, 138] on span "Medium" at bounding box center [206, 138] width 15 height 5
click at [365, 219] on button "Continue ➔" at bounding box center [365, 218] width 31 height 12
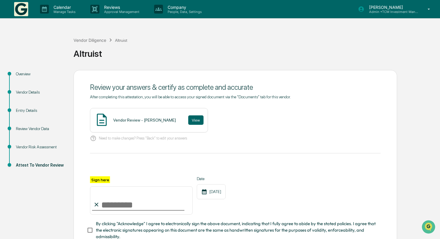
click at [119, 205] on input "Sign here" at bounding box center [141, 200] width 103 height 28
type input "**********"
click at [239, 198] on div "**********" at bounding box center [235, 195] width 291 height 38
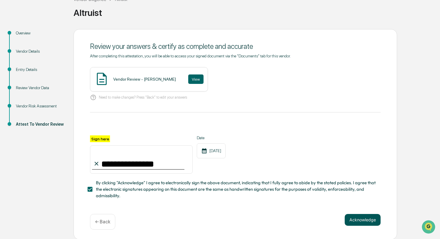
scroll to position [41, 0]
click at [361, 220] on button "Acknowledge" at bounding box center [363, 220] width 36 height 12
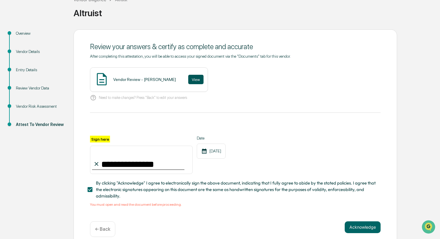
click at [198, 81] on button "View" at bounding box center [195, 79] width 15 height 9
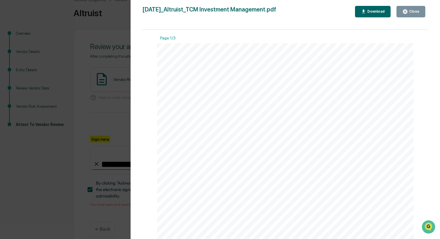
scroll to position [0, 0]
click at [413, 12] on div "Close" at bounding box center [413, 11] width 11 height 4
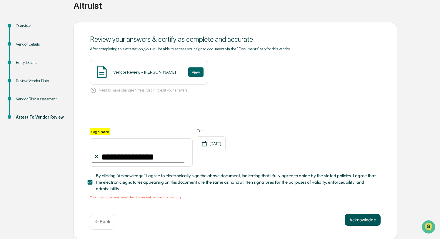
scroll to position [48, 0]
click at [353, 218] on button "Acknowledge" at bounding box center [363, 220] width 36 height 12
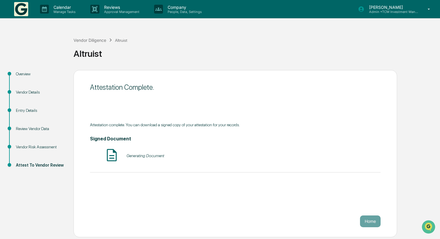
scroll to position [0, 0]
click at [372, 222] on button "Home" at bounding box center [370, 221] width 21 height 12
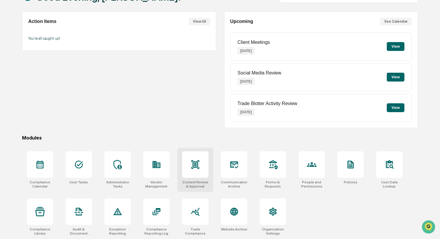
scroll to position [52, 0]
click at [158, 164] on div at bounding box center [156, 164] width 9 height 9
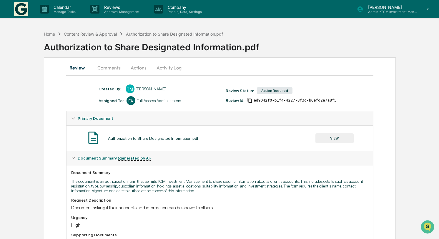
click at [107, 69] on button "Comments" at bounding box center [109, 68] width 33 height 14
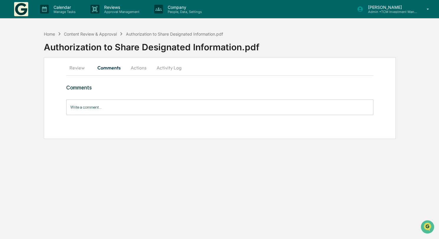
click at [144, 69] on button "Actions" at bounding box center [138, 68] width 26 height 14
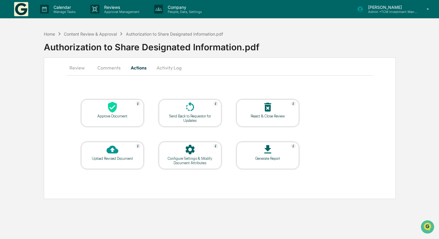
click at [170, 70] on button "Activity Log" at bounding box center [169, 68] width 34 height 14
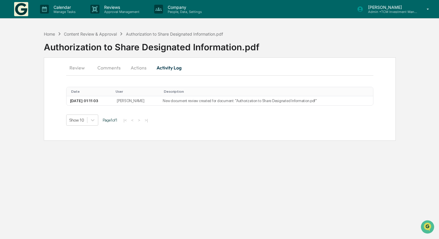
click at [80, 65] on button "Review" at bounding box center [79, 68] width 26 height 14
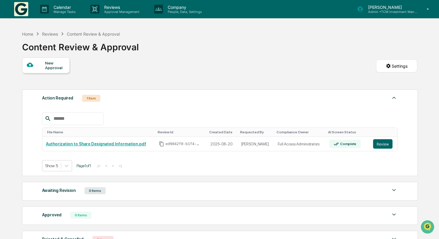
click at [54, 63] on div "New Approval" at bounding box center [55, 65] width 20 height 9
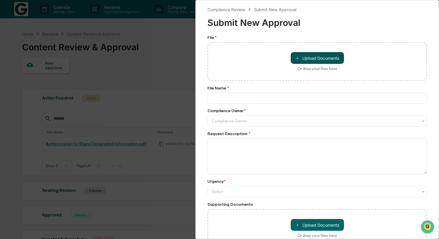
click at [313, 61] on button "＋ Upload Documents" at bounding box center [317, 58] width 53 height 12
click at [172, 72] on div "Compliance Review Submit New Approval Submit New Approval File * ＋ Upload Docum…" at bounding box center [219, 119] width 439 height 239
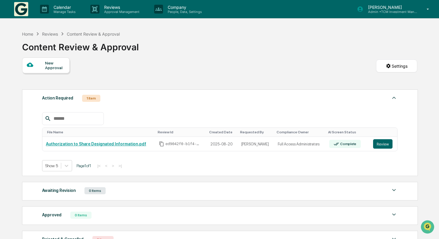
click at [24, 16] on img at bounding box center [21, 9] width 14 height 14
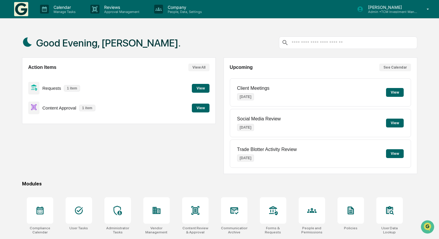
click at [202, 106] on button "View" at bounding box center [201, 108] width 18 height 9
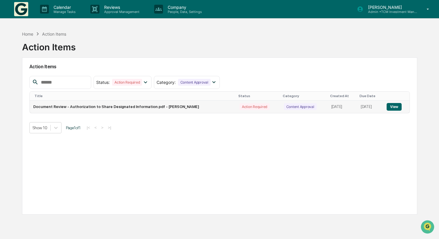
click at [394, 105] on button "View" at bounding box center [394, 107] width 15 height 8
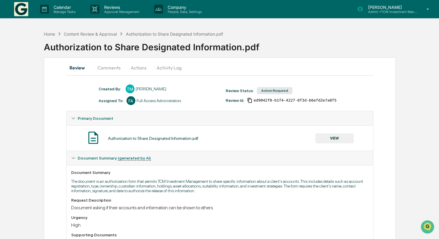
click at [319, 138] on button "VIEW" at bounding box center [335, 138] width 38 height 10
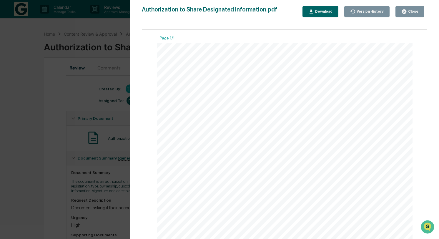
click at [409, 12] on div "Close" at bounding box center [412, 11] width 11 height 4
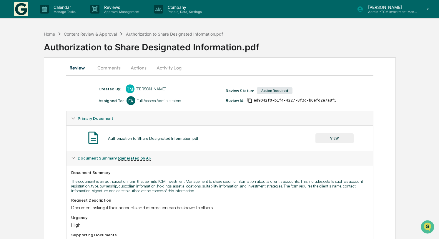
click at [117, 74] on button "Comments" at bounding box center [109, 68] width 33 height 14
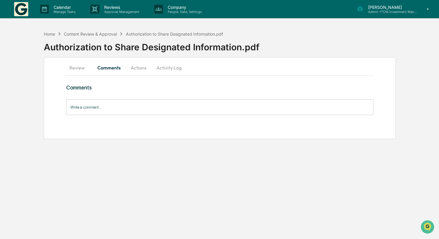
click at [142, 68] on button "Actions" at bounding box center [138, 68] width 26 height 14
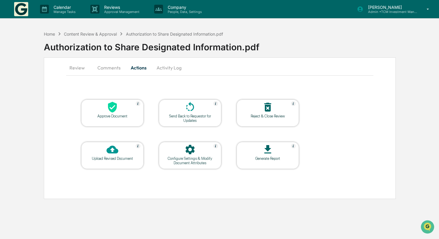
click at [104, 113] on div at bounding box center [112, 107] width 59 height 13
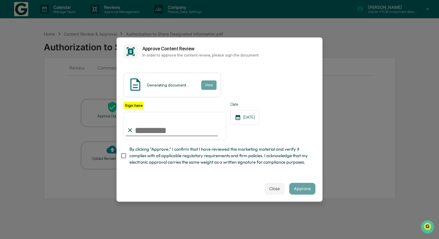
click at [143, 129] on input "Sign here" at bounding box center [175, 126] width 103 height 28
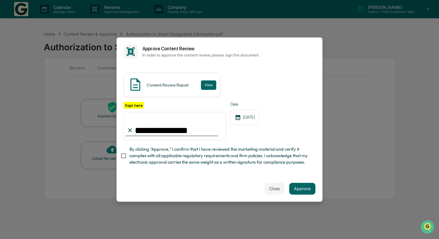
type input "**********"
click at [301, 187] on button "Approve" at bounding box center [302, 189] width 26 height 12
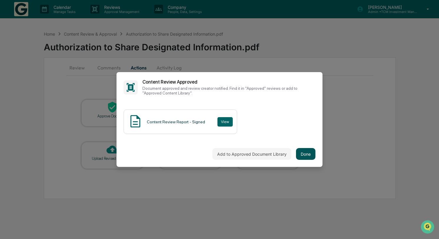
click at [310, 154] on button "Done" at bounding box center [305, 154] width 19 height 12
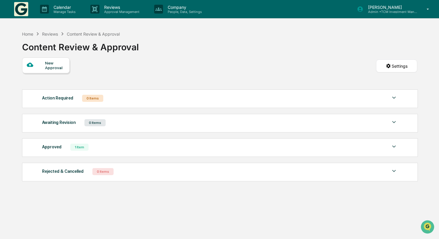
click at [24, 6] on img at bounding box center [21, 9] width 14 height 14
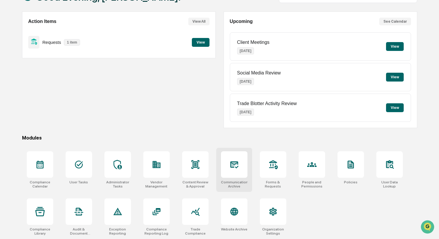
scroll to position [52, 0]
click at [45, 163] on div at bounding box center [40, 164] width 26 height 26
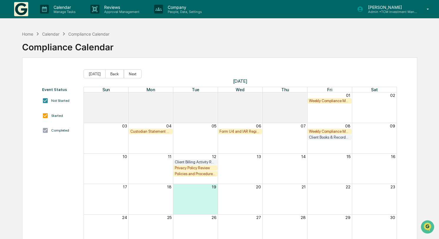
click at [26, 10] on img at bounding box center [21, 9] width 14 height 14
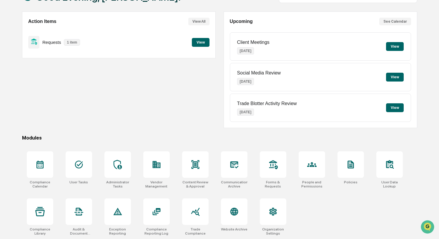
scroll to position [52, 0]
click at [356, 152] on div at bounding box center [351, 164] width 26 height 26
